Goal: Information Seeking & Learning: Find specific page/section

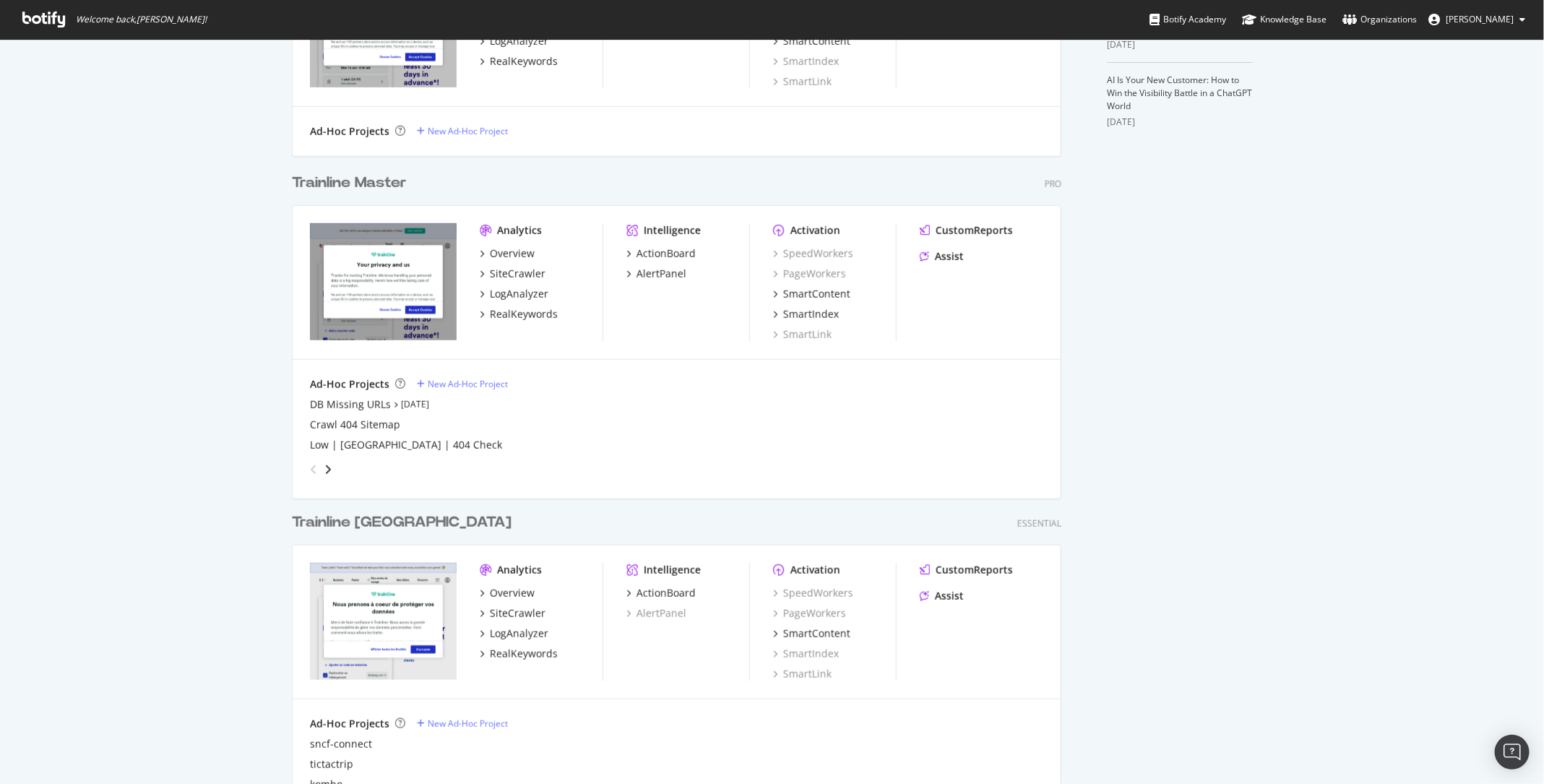
scroll to position [505, 0]
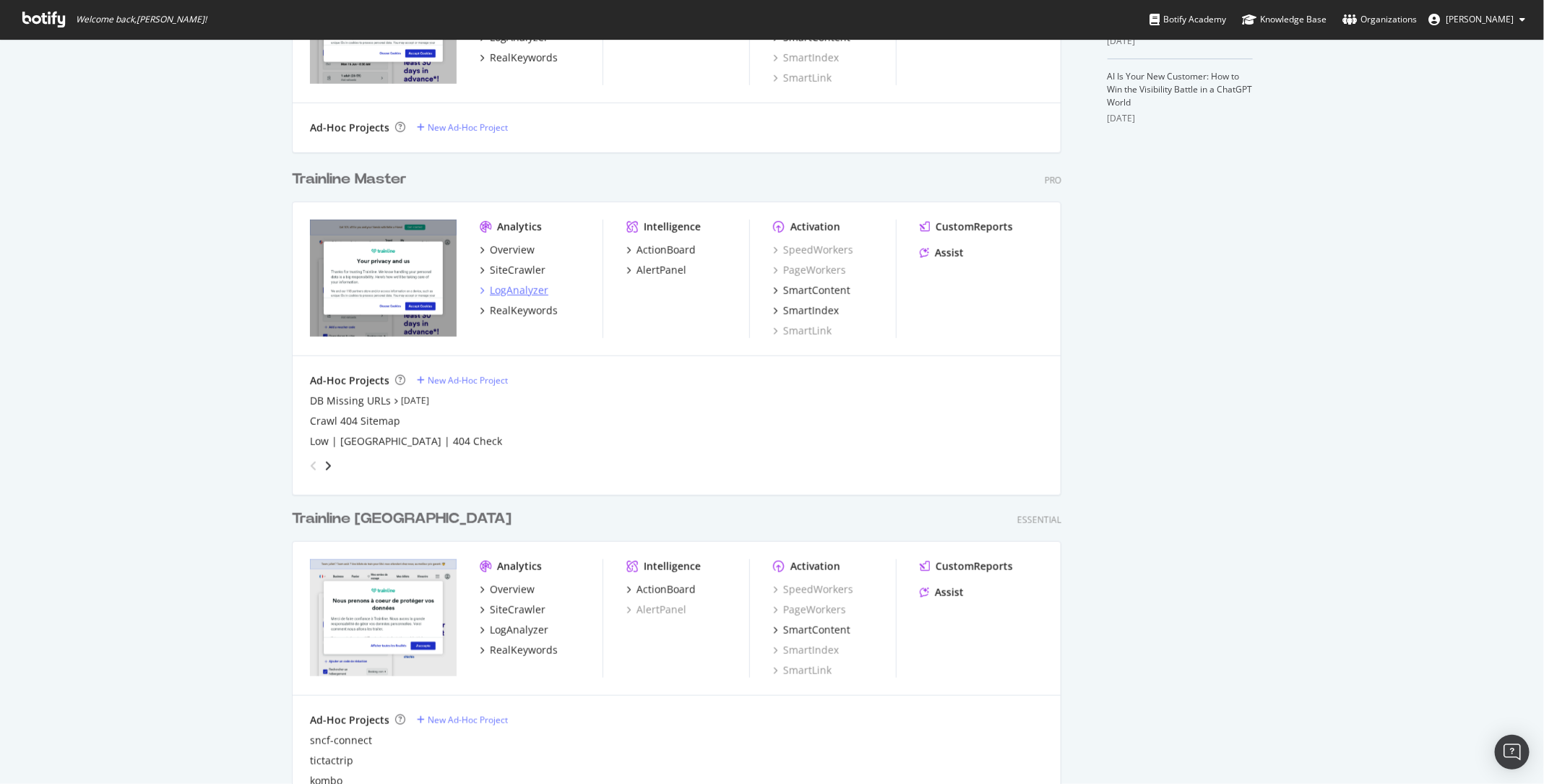
click at [528, 286] on div "LogAnalyzer" at bounding box center [519, 290] width 58 height 15
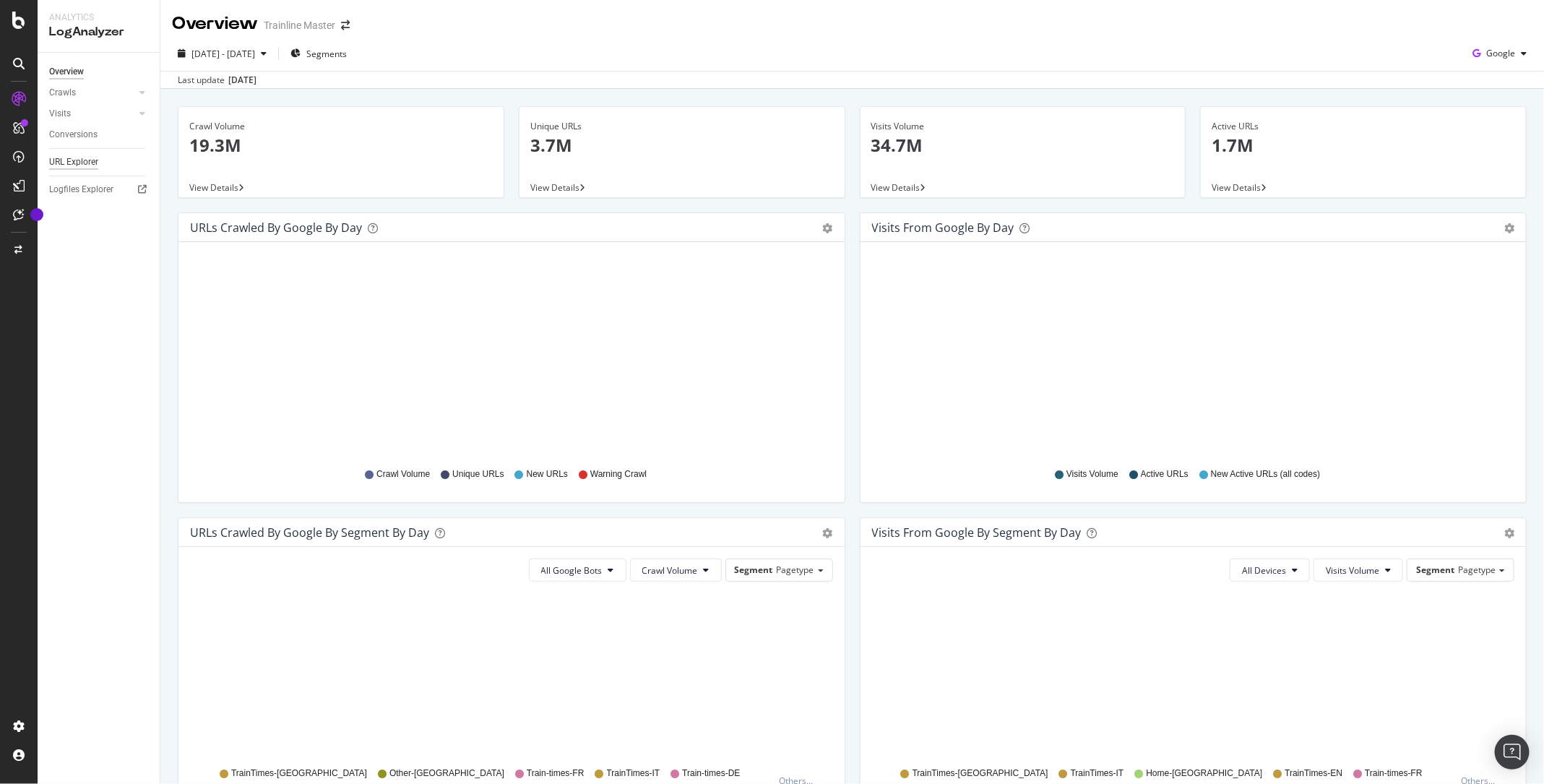
click at [78, 160] on div "URL Explorer" at bounding box center [74, 162] width 49 height 15
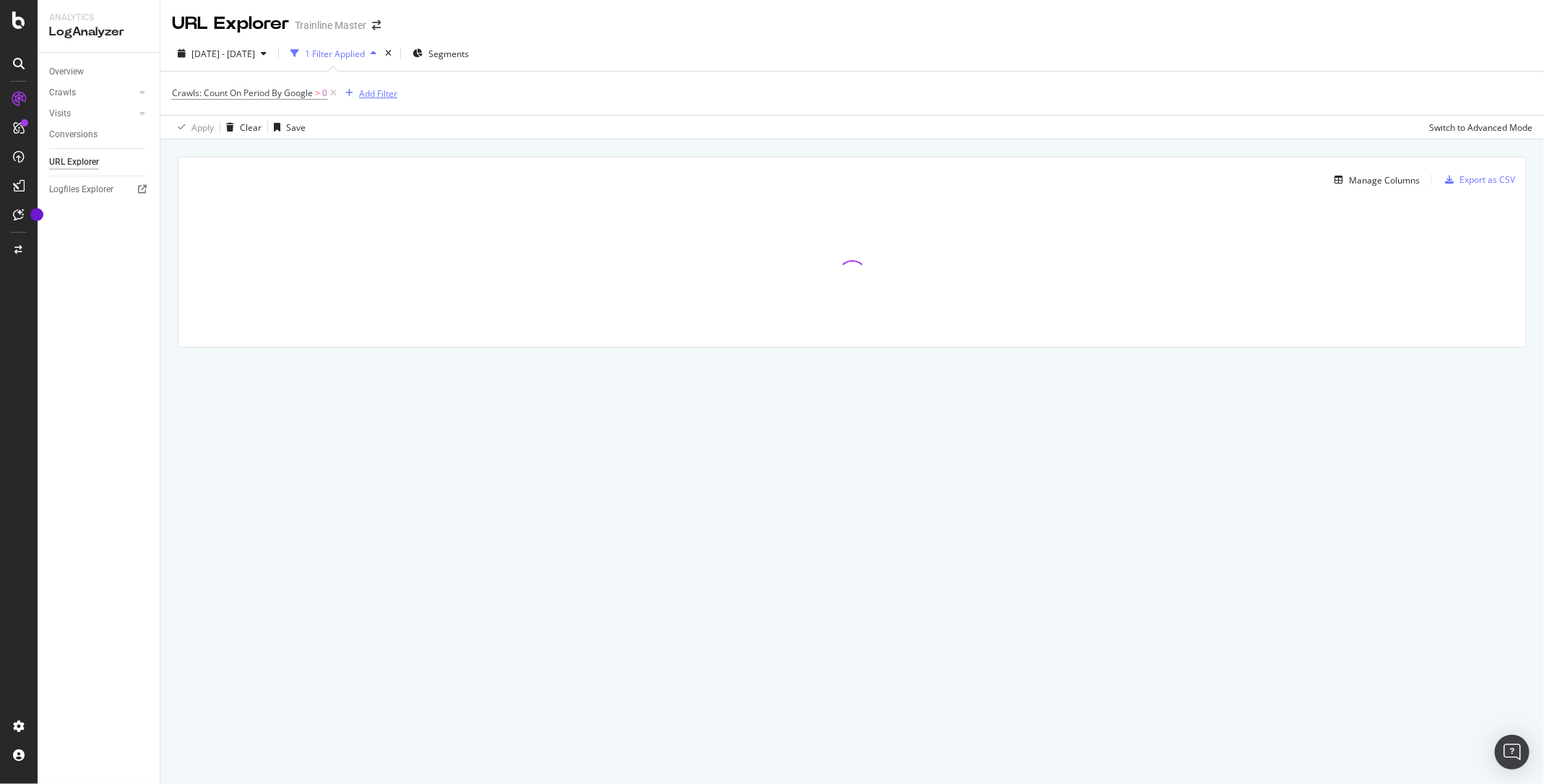
click at [362, 95] on div "Add Filter" at bounding box center [378, 94] width 38 height 12
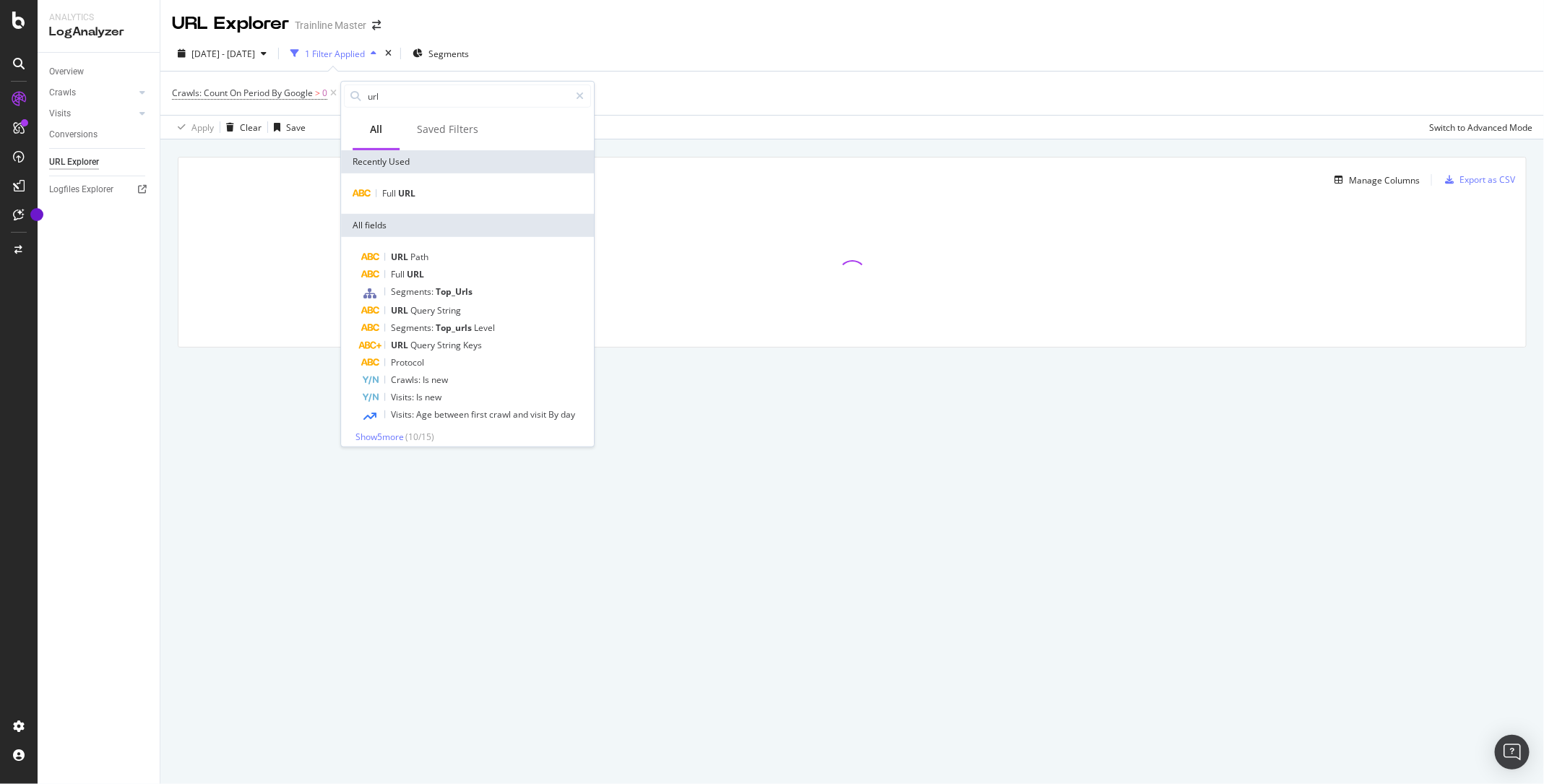
type input "url"
click at [416, 203] on div "Full URL" at bounding box center [467, 194] width 253 height 41
click at [429, 191] on div "Full URL" at bounding box center [468, 194] width 247 height 18
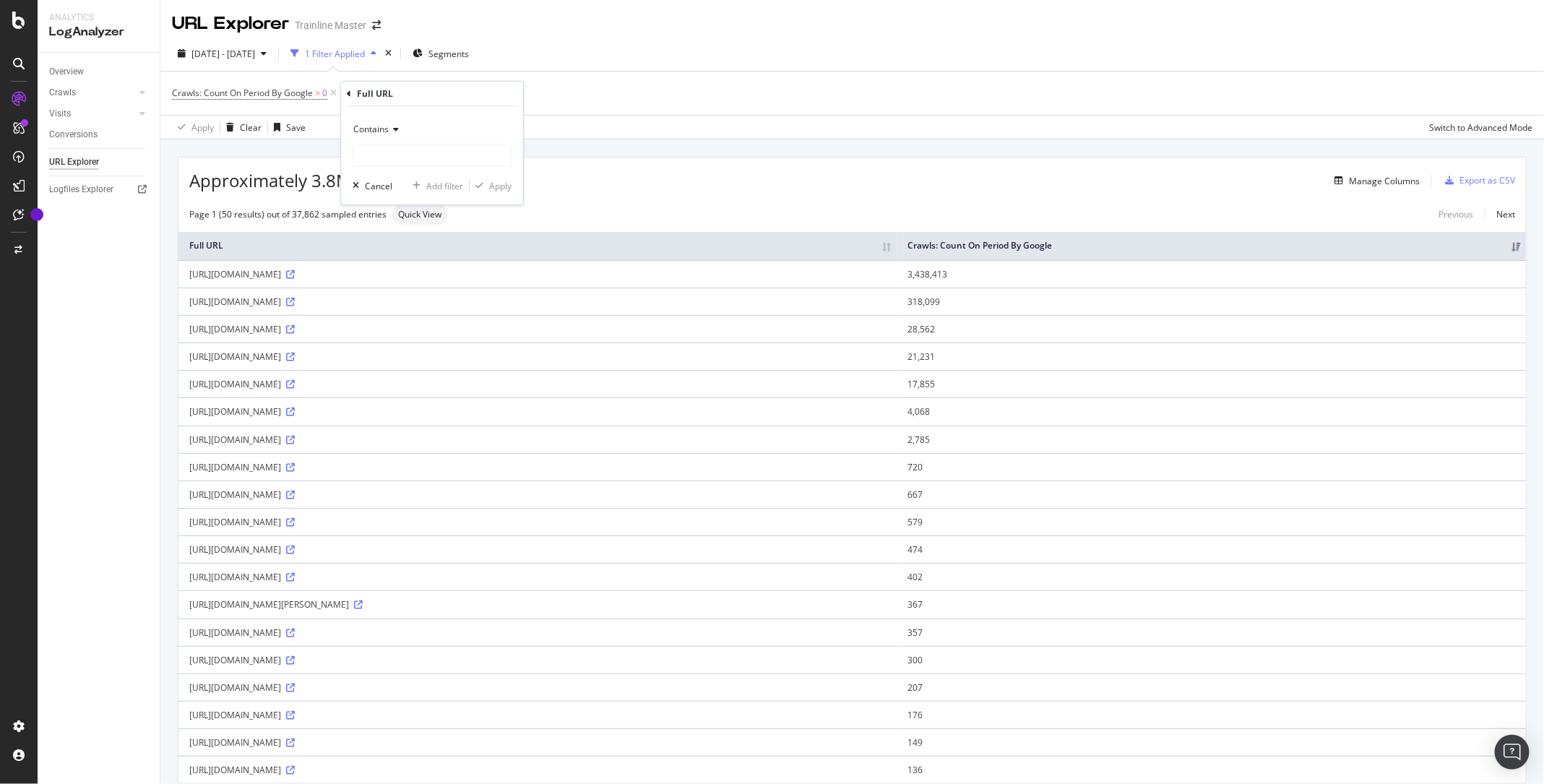
click at [399, 140] on div "Contains" at bounding box center [432, 129] width 159 height 23
click at [453, 123] on div "Contains" at bounding box center [432, 129] width 159 height 23
click at [420, 152] on input "text" at bounding box center [432, 155] width 157 height 23
type input "llms.txt"
click at [494, 184] on div "Apply" at bounding box center [500, 185] width 22 height 12
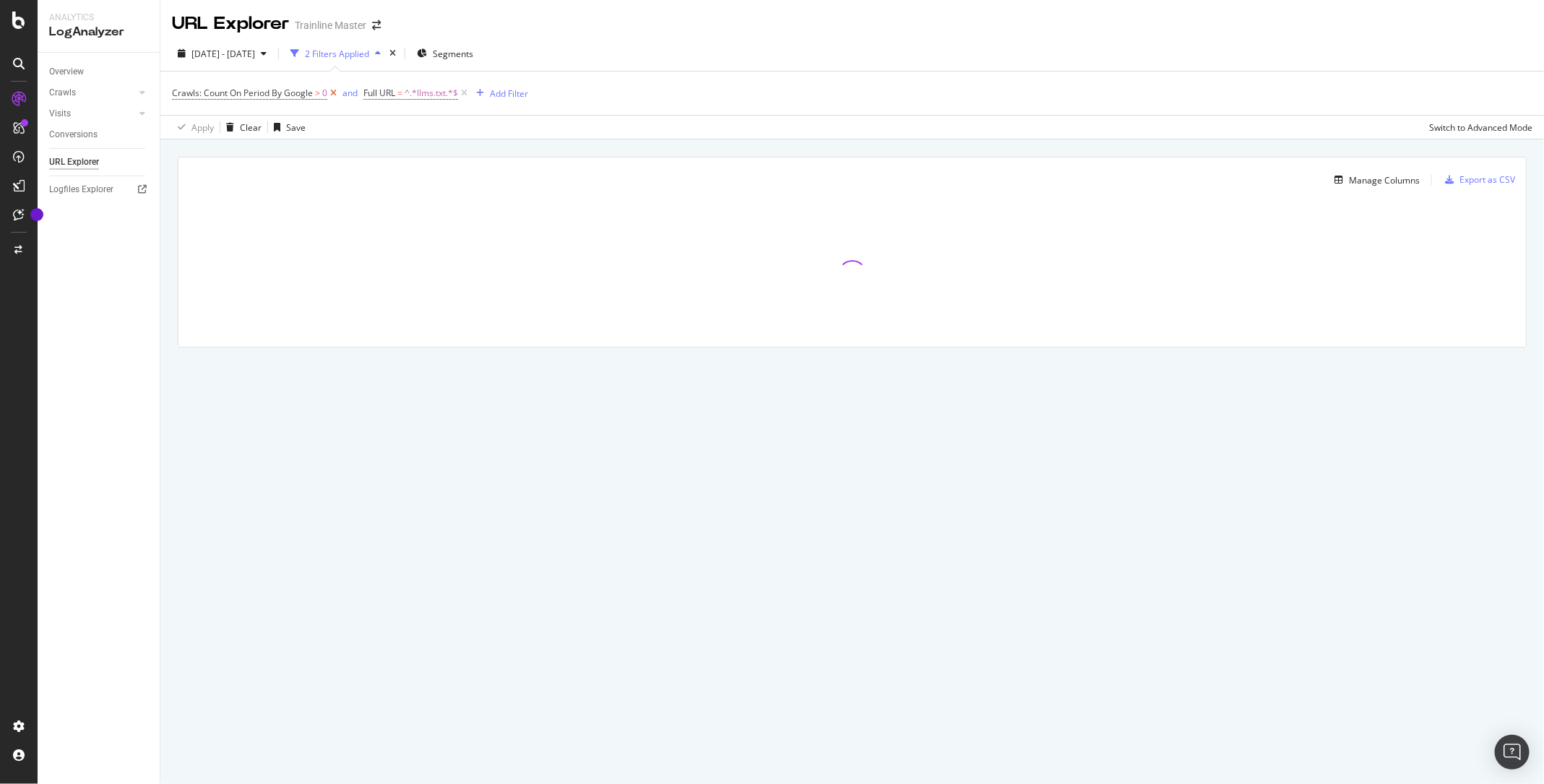
click at [335, 93] on icon at bounding box center [333, 93] width 12 height 15
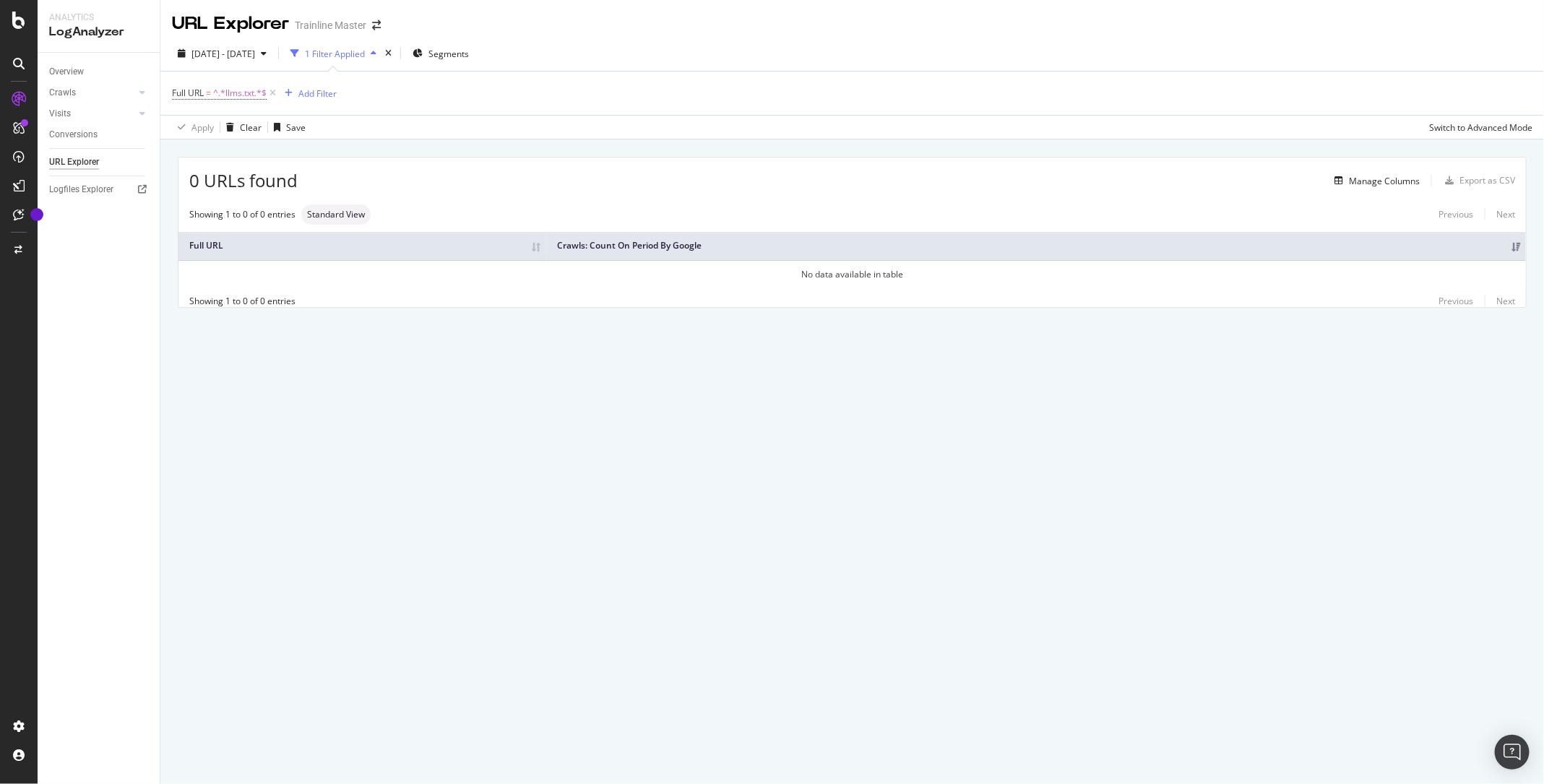
click at [741, 389] on div "URL Explorer Trainline Master [DATE] - [DATE] 1 Filter Applied Segments Full UR…" at bounding box center [852, 392] width 1383 height 784
